Goal: Navigation & Orientation: Find specific page/section

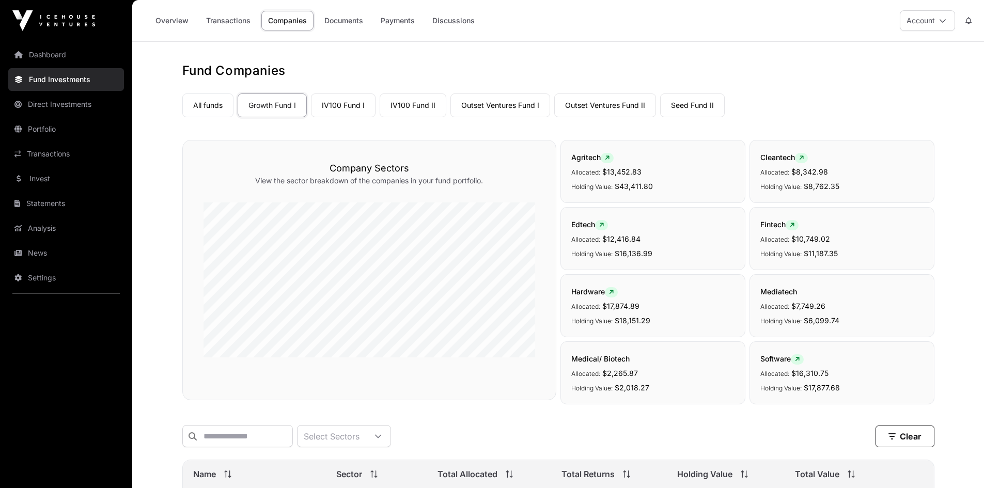
scroll to position [1085, 0]
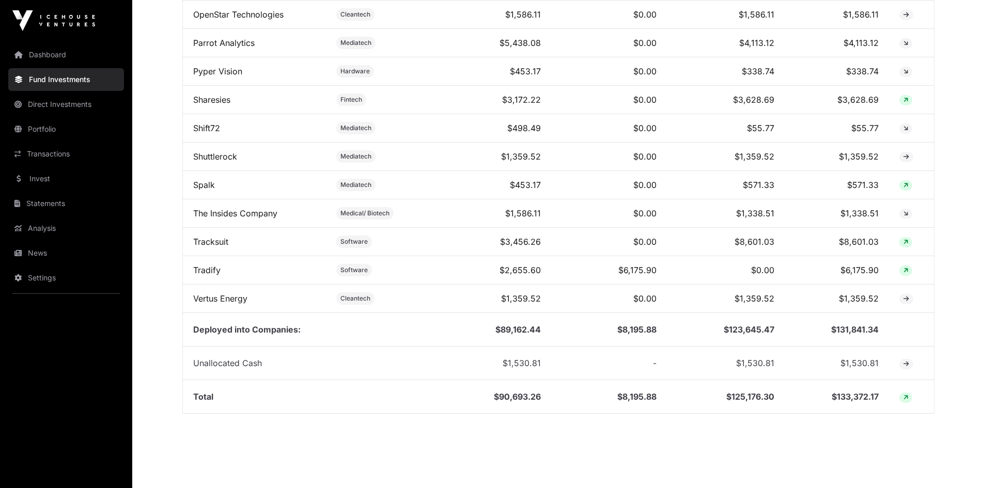
drag, startPoint x: 0, startPoint y: 0, endPoint x: 26, endPoint y: 258, distance: 259.1
click at [26, 258] on link "News" at bounding box center [66, 253] width 116 height 23
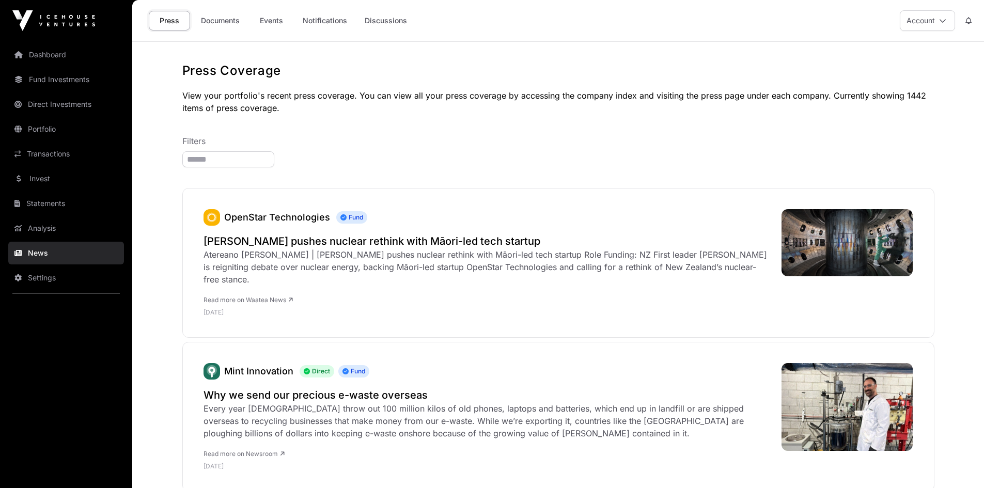
click at [222, 21] on link "Documents" at bounding box center [220, 21] width 52 height 20
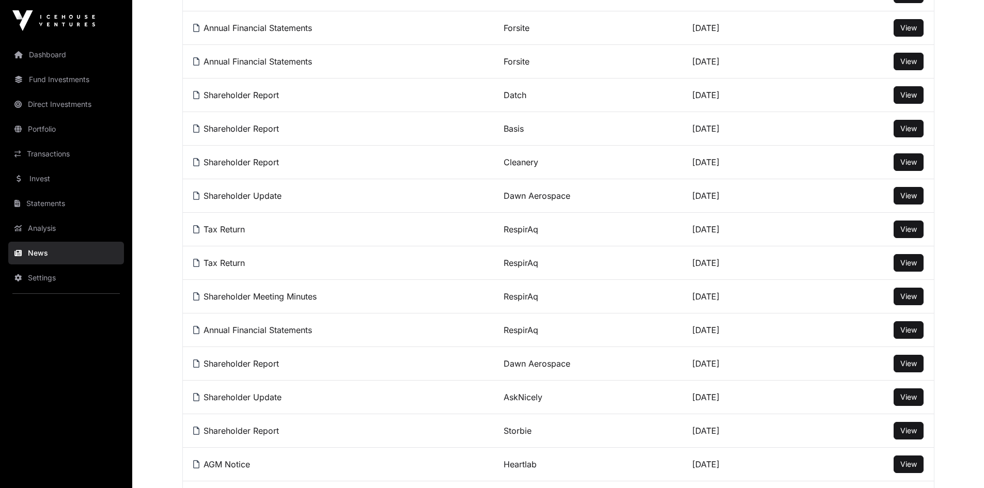
scroll to position [310, 0]
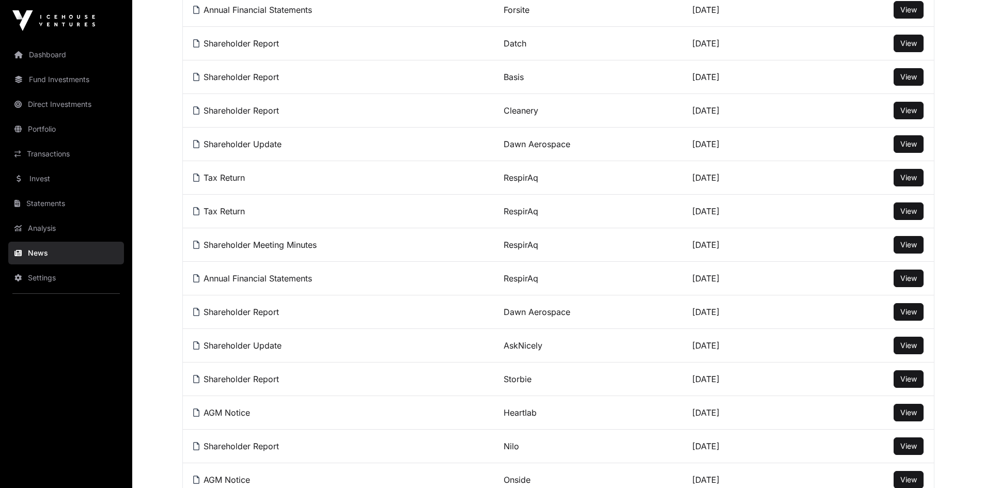
click at [911, 215] on span "View" at bounding box center [908, 211] width 17 height 9
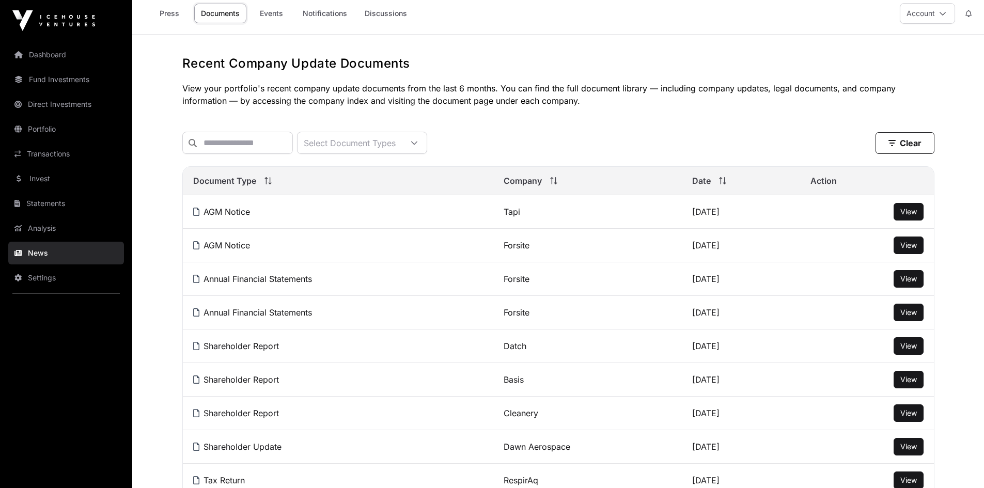
scroll to position [0, 0]
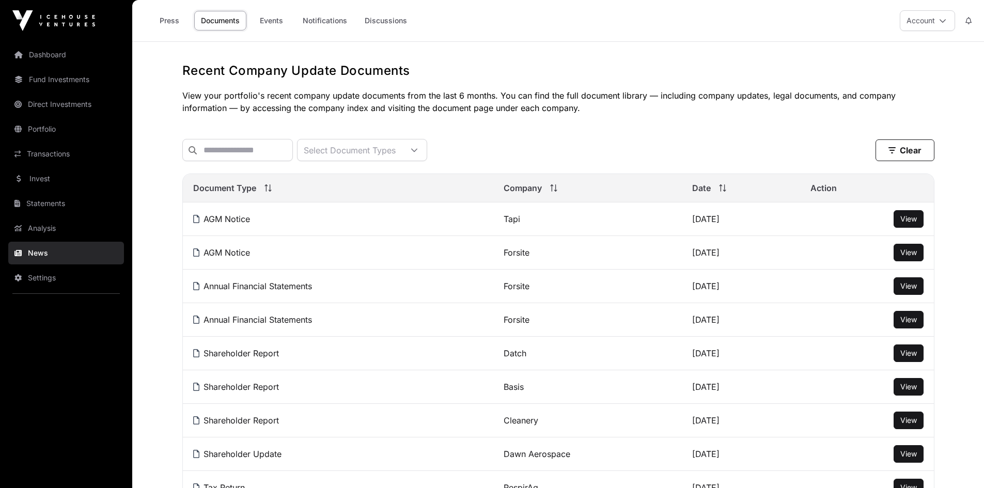
click at [276, 13] on link "Events" at bounding box center [271, 21] width 41 height 20
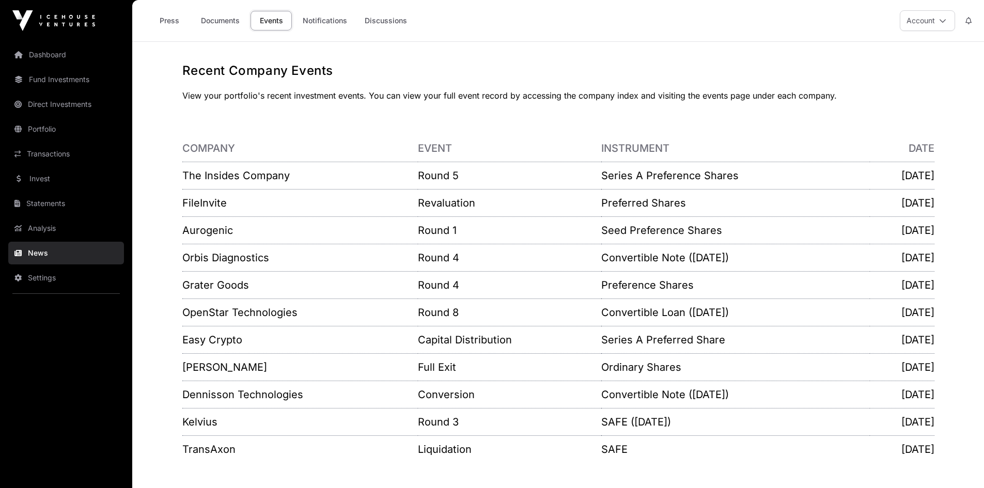
click at [60, 54] on link "Dashboard" at bounding box center [66, 54] width 116 height 23
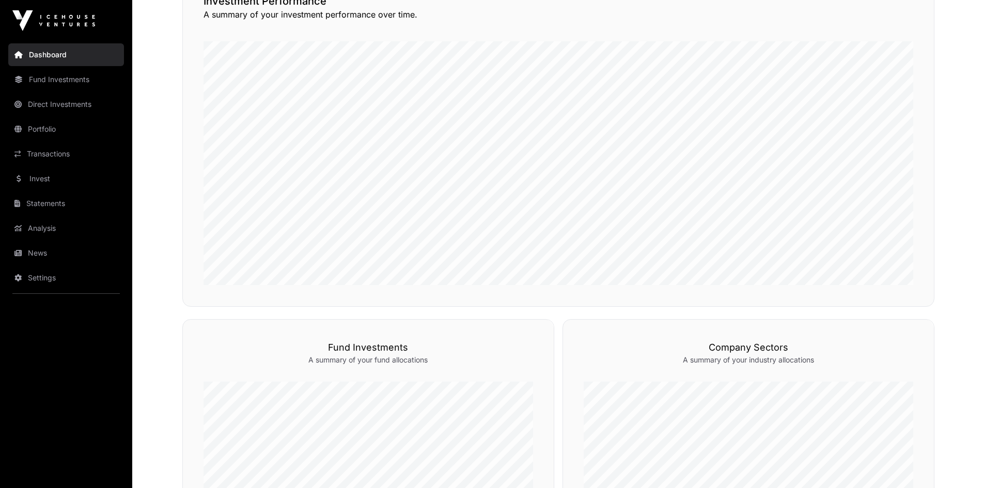
scroll to position [310, 0]
